Goal: Information Seeking & Learning: Learn about a topic

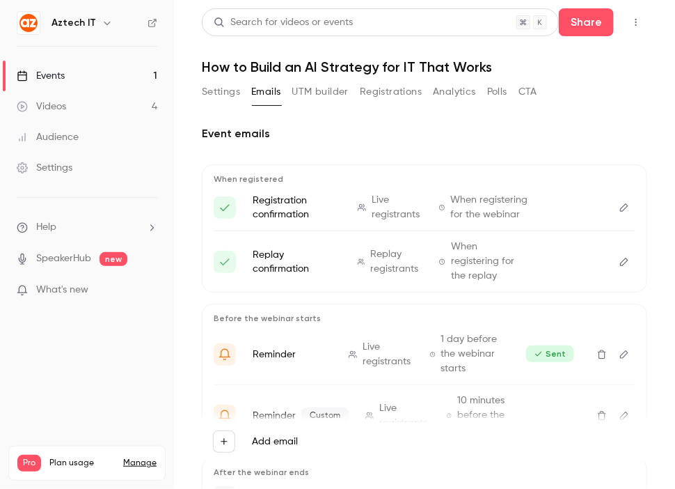
scroll to position [41, 0]
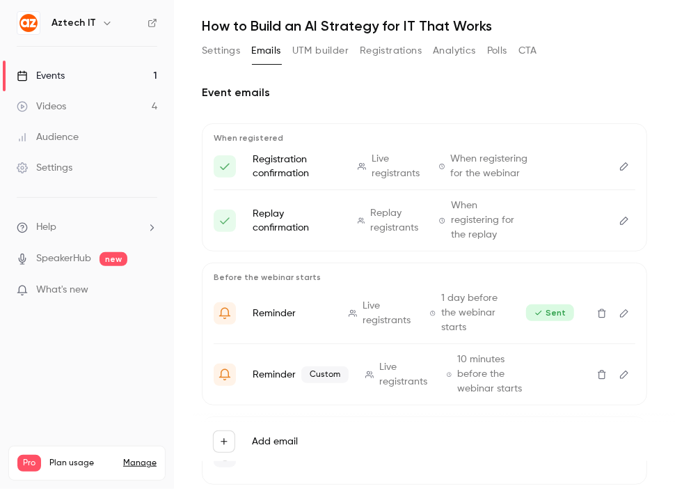
click at [105, 77] on link "Events 1" at bounding box center [87, 76] width 174 height 31
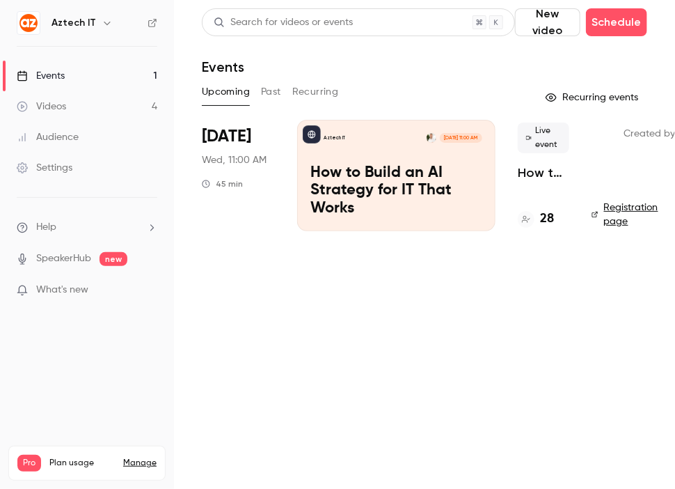
click at [373, 169] on p "How to Build an AI Strategy for IT That Works" at bounding box center [397, 191] width 172 height 54
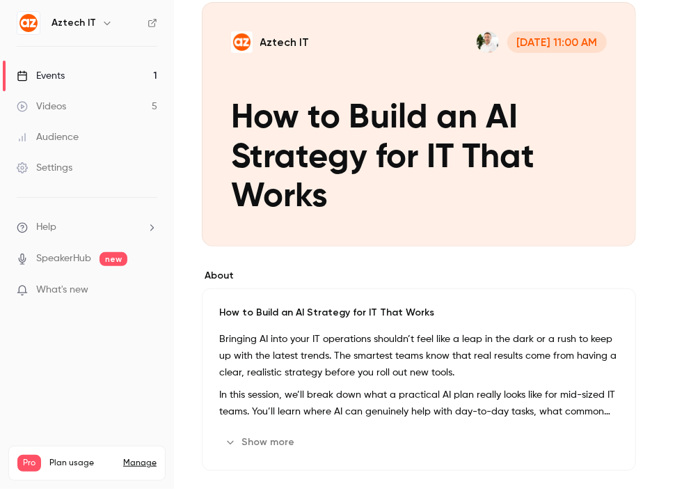
scroll to position [70, 0]
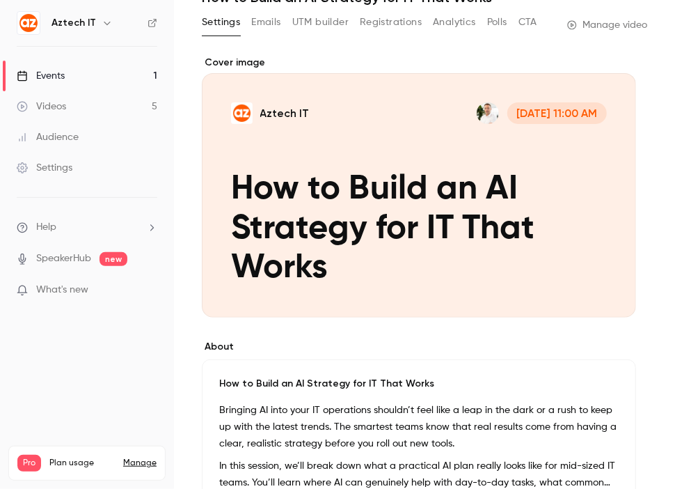
click at [574, 32] on div "Settings Emails UTM builder Registrations Analytics Polls CTA Manage video" at bounding box center [425, 25] width 446 height 28
click at [576, 26] on link "Manage video" at bounding box center [607, 25] width 80 height 14
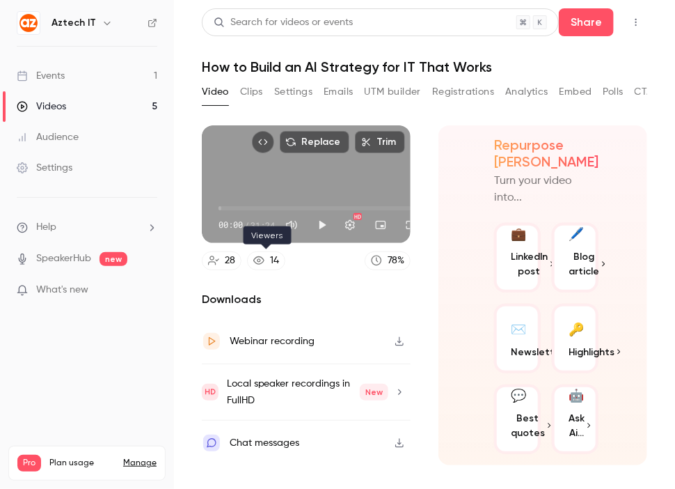
click at [267, 262] on link "14" at bounding box center [266, 260] width 38 height 19
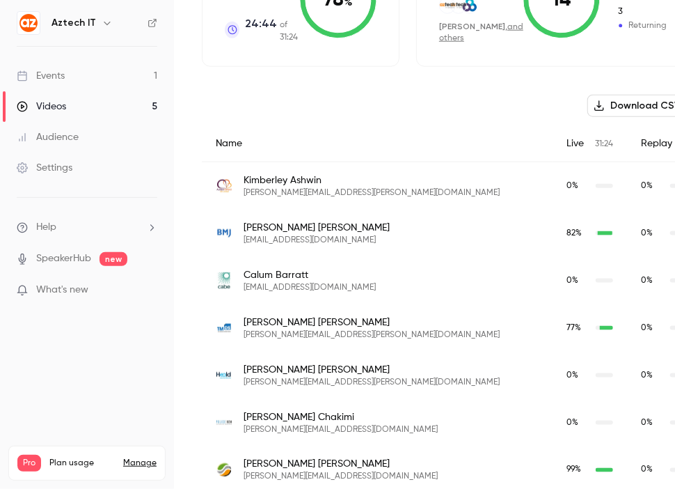
scroll to position [378, 0]
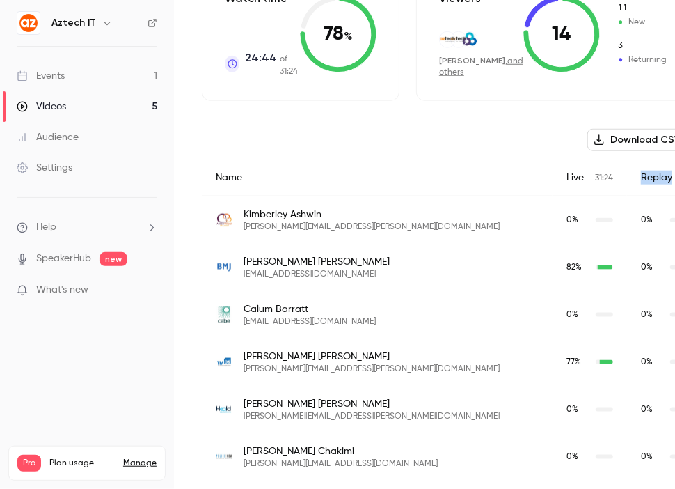
drag, startPoint x: 559, startPoint y: 175, endPoint x: 600, endPoint y: 184, distance: 41.2
click at [627, 184] on div "Replay 31:24" at bounding box center [671, 177] width 88 height 37
drag, startPoint x: 600, startPoint y: 184, endPoint x: 583, endPoint y: 194, distance: 19.7
click at [627, 194] on div "Replay 31:24" at bounding box center [671, 177] width 88 height 37
click at [553, 170] on div "Live 31:24" at bounding box center [590, 177] width 75 height 37
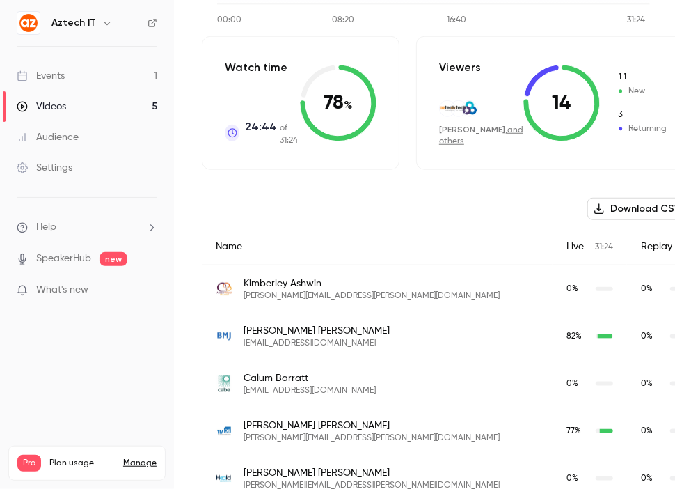
scroll to position [169, 0]
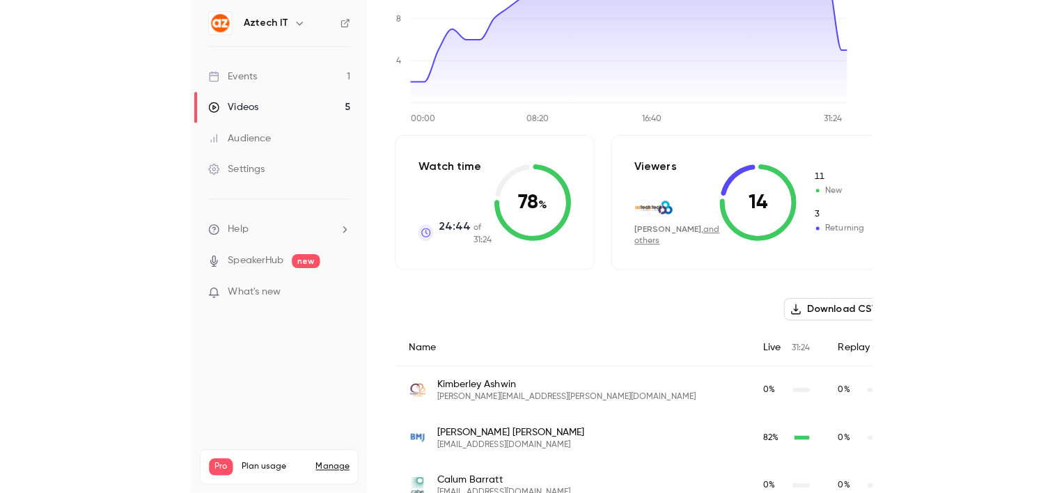
scroll to position [0, 0]
